Goal: Register for event/course

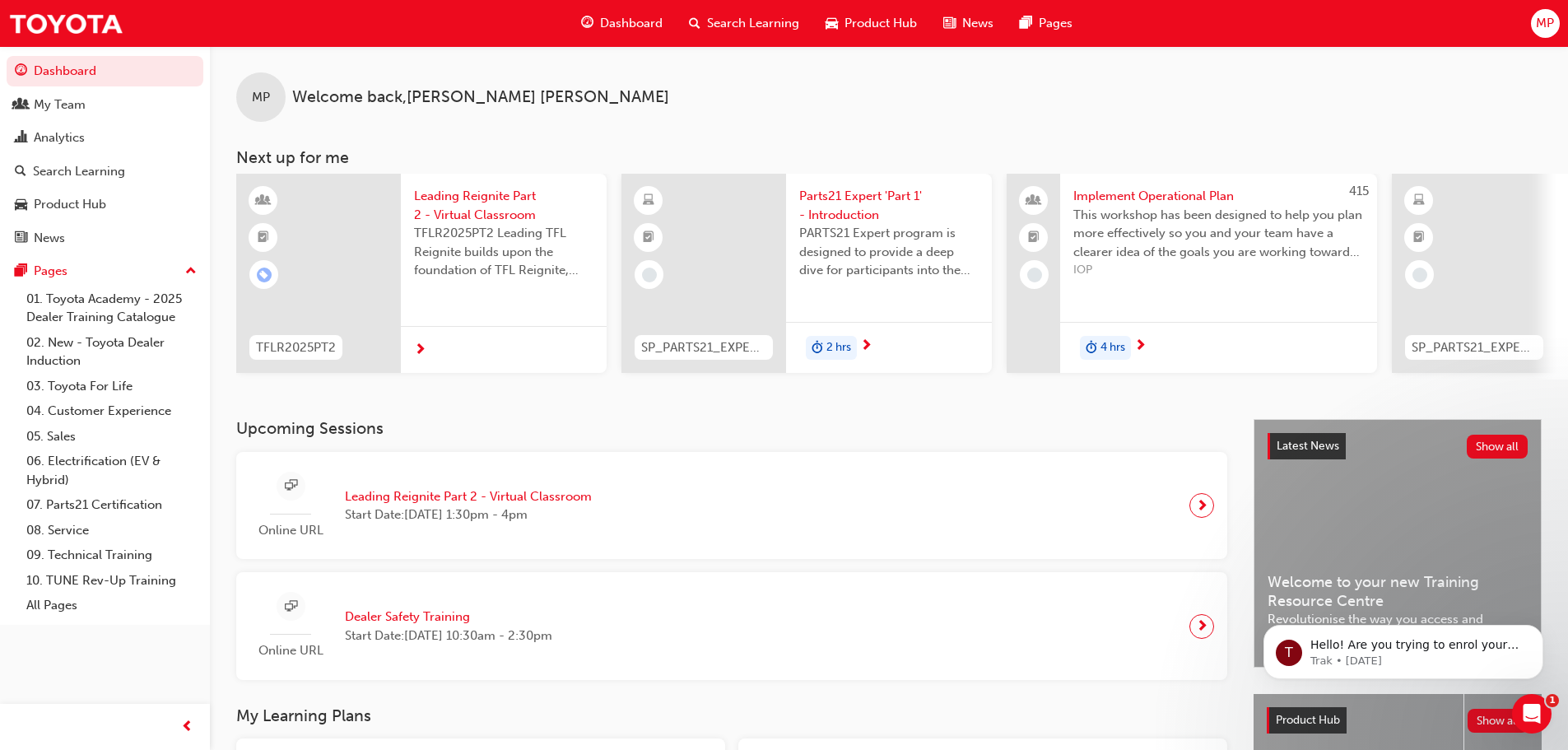
click at [426, 438] on h3 "Upcoming Sessions" at bounding box center [732, 429] width 991 height 19
click at [439, 493] on span "Leading Reignite Part 2 - Virtual Classroom" at bounding box center [468, 497] width 247 height 19
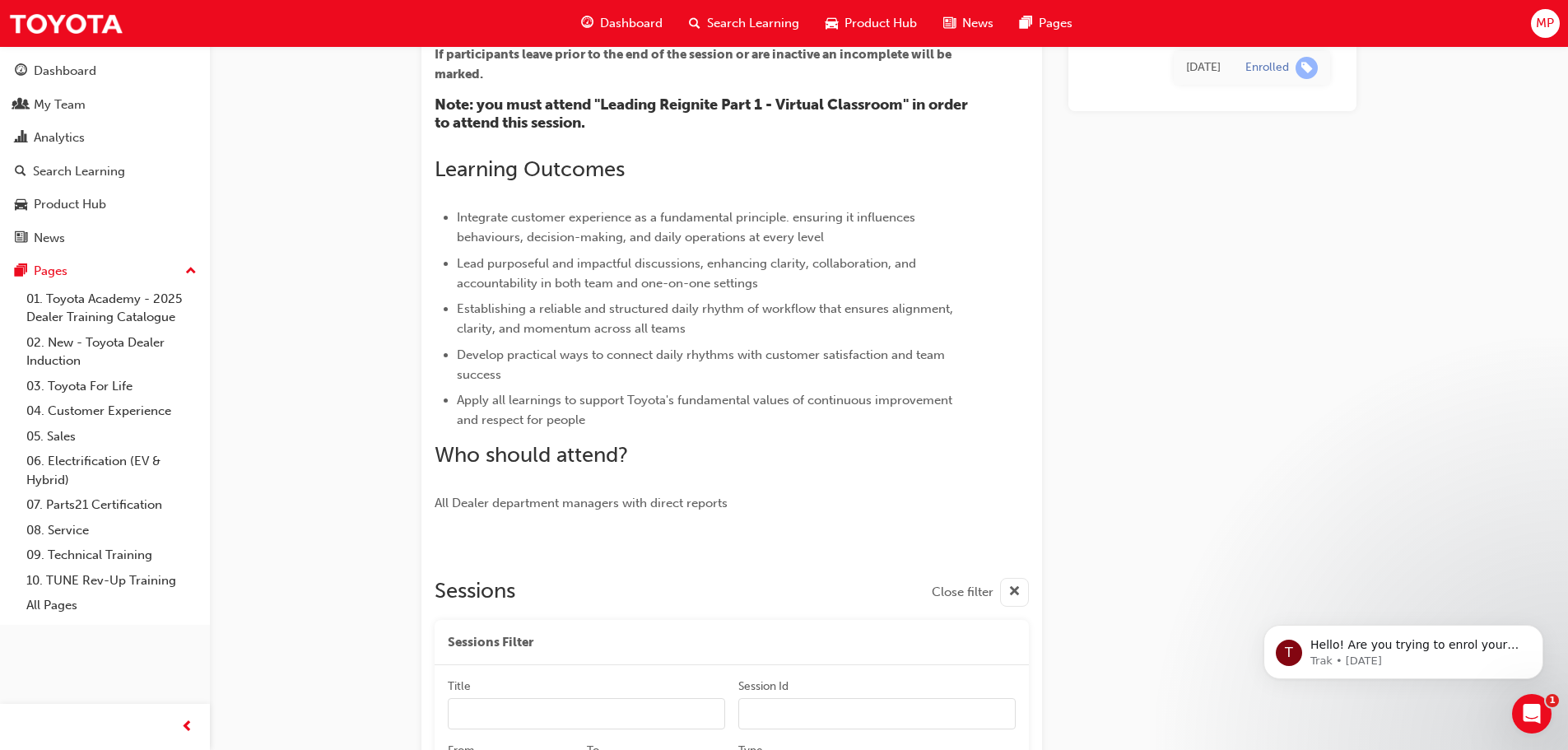
scroll to position [741, 0]
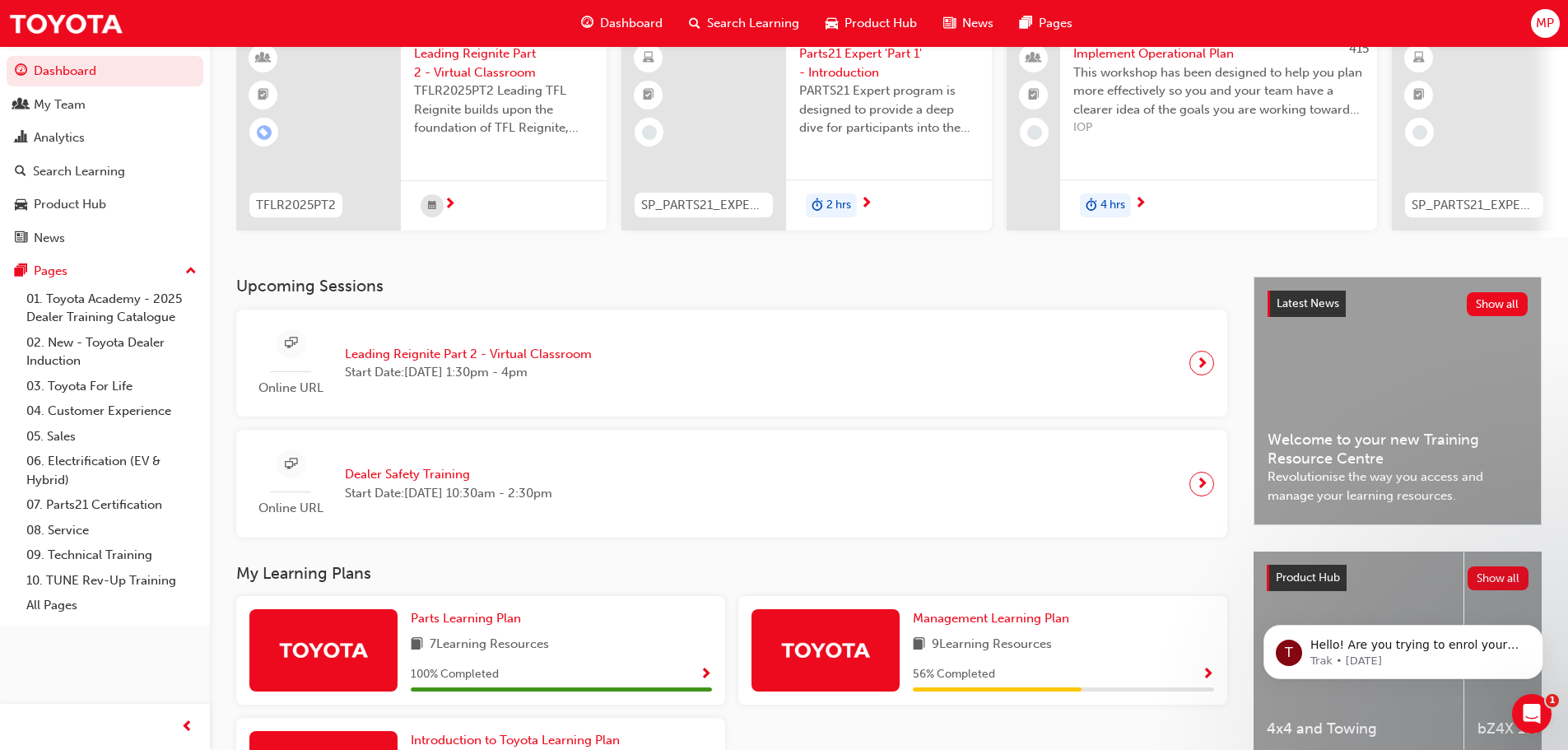
scroll to position [142, 0]
click at [680, 383] on div "Online URL Leading Reignite Part 2 - Virtual Classroom Start Date: [DATE] 1:30p…" at bounding box center [731, 365] width 965 height 82
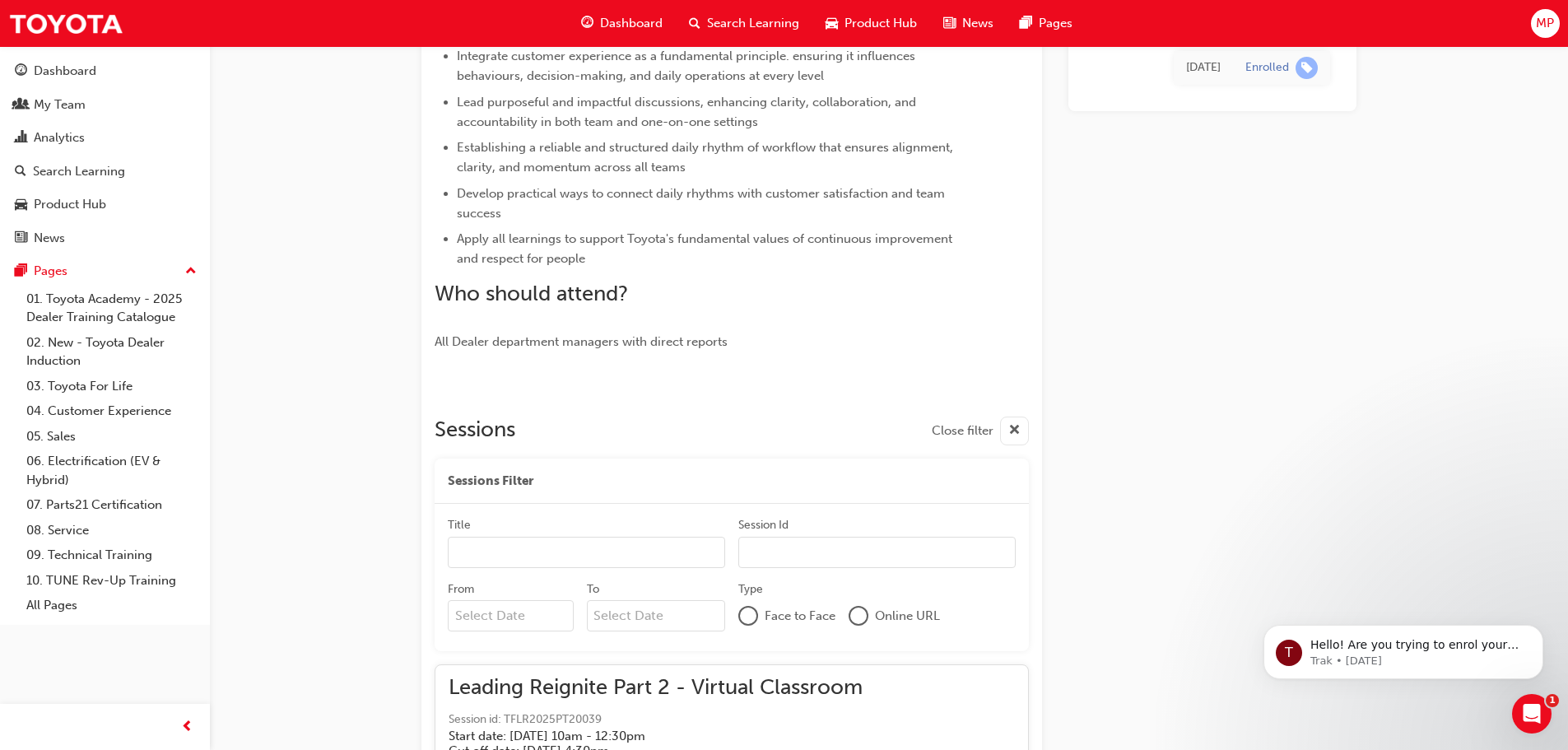
scroll to position [577, 0]
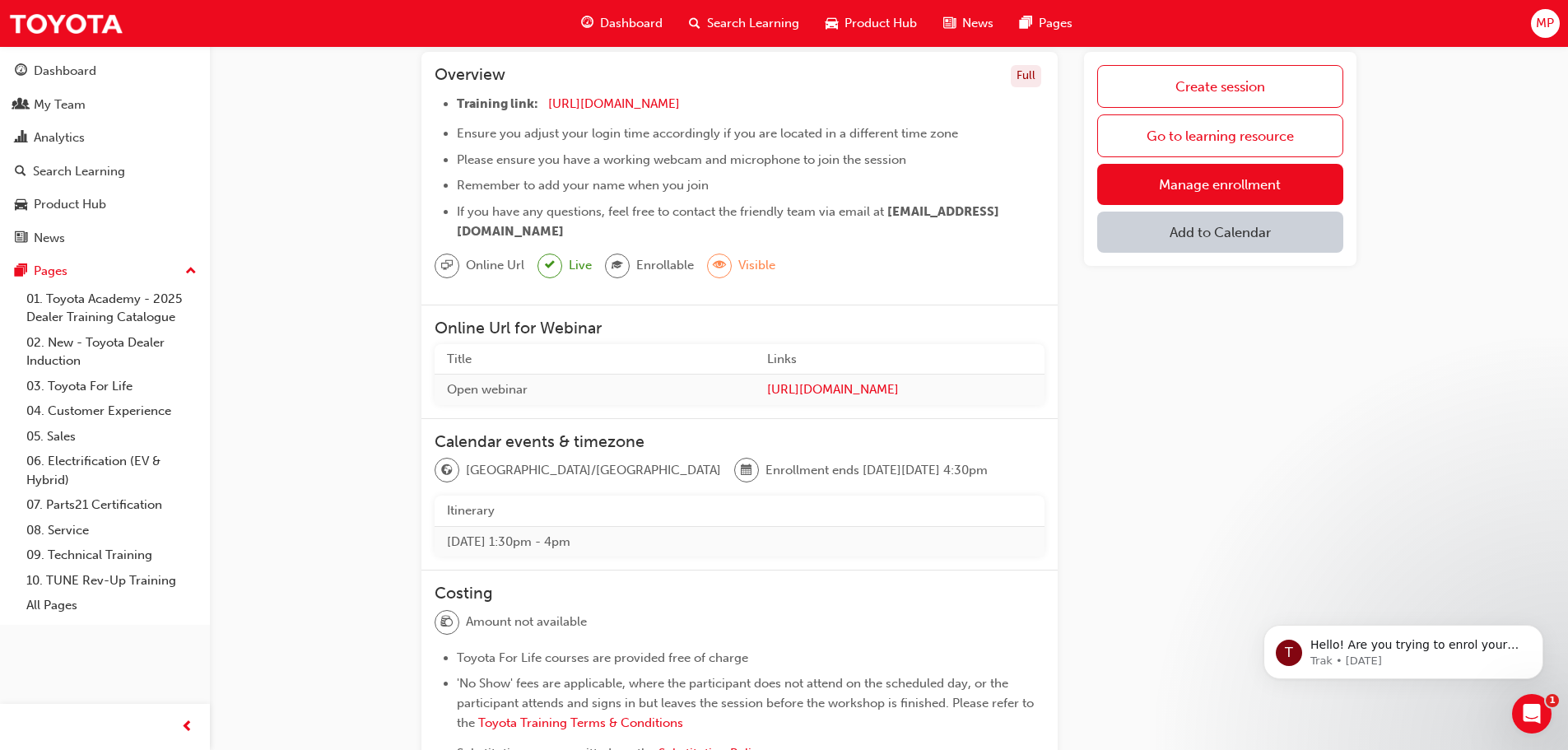
scroll to position [26, 0]
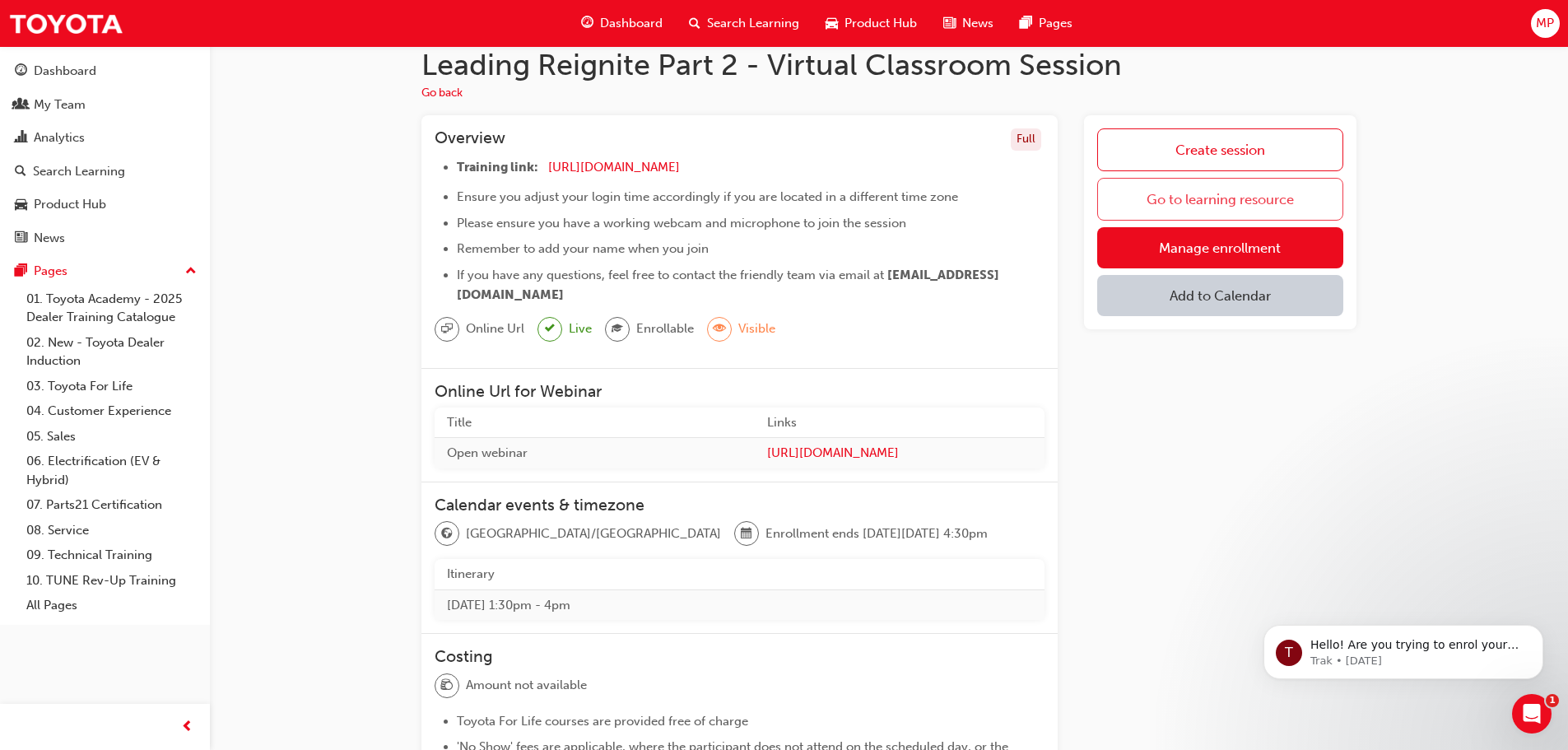
click at [1192, 202] on link "Go to learning resource" at bounding box center [1220, 199] width 246 height 43
